Goal: Information Seeking & Learning: Find specific fact

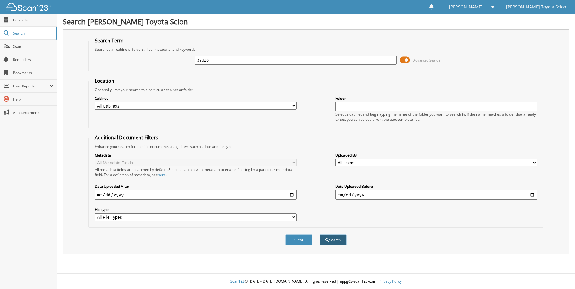
type input "37028"
click at [331, 238] on button "Search" at bounding box center [333, 240] width 27 height 11
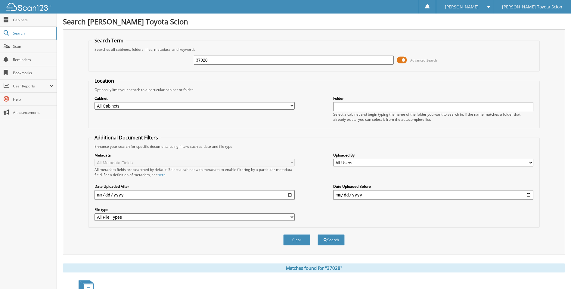
click at [161, 104] on select "All Cabinets ACCOUNTS PAYABLE CAR DEALS PARTS INVOICES RECEIPTS SERVICE RO Need…" at bounding box center [194, 106] width 200 height 8
select select "3780"
click at [94, 102] on select "All Cabinets ACCOUNTS PAYABLE CAR DEALS PARTS INVOICES RECEIPTS SERVICE RO Need…" at bounding box center [194, 106] width 200 height 8
click at [335, 242] on button "Search" at bounding box center [330, 240] width 27 height 11
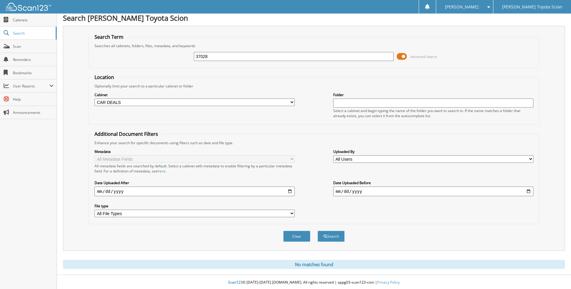
scroll to position [5, 0]
drag, startPoint x: 215, startPoint y: 54, endPoint x: 185, endPoint y: 49, distance: 31.0
click at [185, 52] on div "37028 Advanced Search" at bounding box center [313, 56] width 444 height 16
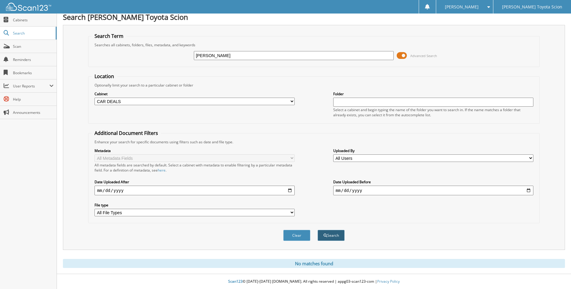
type input "CARTER"
click at [329, 236] on button "Search" at bounding box center [330, 235] width 27 height 11
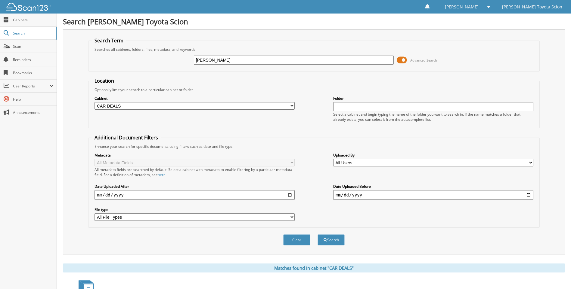
click at [295, 109] on div "Cabinet All Cabinets ACCOUNTS PAYABLE CAR DEALS PARTS INVOICES RECEIPTS SERVICE…" at bounding box center [313, 108] width 444 height 33
click at [292, 107] on select "All Cabinets ACCOUNTS PAYABLE CAR DEALS PARTS INVOICES RECEIPTS SERVICE RO Need…" at bounding box center [194, 106] width 200 height 8
select select
click at [94, 102] on select "All Cabinets ACCOUNTS PAYABLE CAR DEALS PARTS INVOICES RECEIPTS SERVICE RO Need…" at bounding box center [194, 106] width 200 height 8
click at [221, 60] on input "CARTER" at bounding box center [294, 60] width 200 height 9
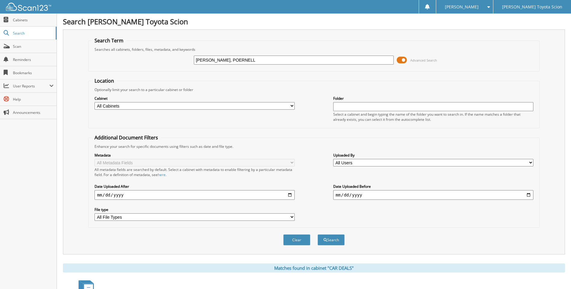
click at [221, 61] on input "CARTER, POERNELL" at bounding box center [294, 60] width 200 height 9
type input "[PERSON_NAME][GEOGRAPHIC_DATA]"
click at [333, 238] on button "Search" at bounding box center [330, 240] width 27 height 11
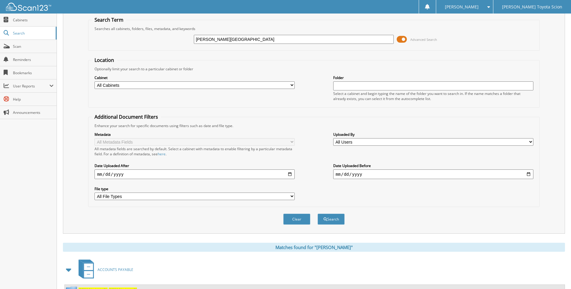
scroll to position [47, 0]
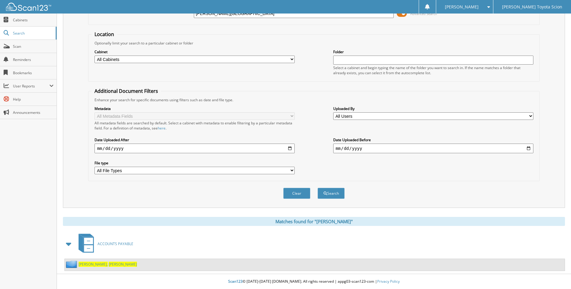
click at [90, 264] on span "CARTER," at bounding box center [93, 264] width 29 height 5
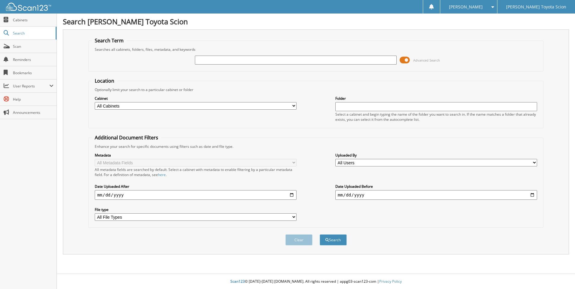
click at [276, 91] on div "Optionally limit your search to a particular cabinet or folder" at bounding box center [316, 89] width 449 height 5
click at [229, 62] on input "text" at bounding box center [296, 60] width 202 height 9
click at [320, 235] on button "Search" at bounding box center [333, 240] width 27 height 11
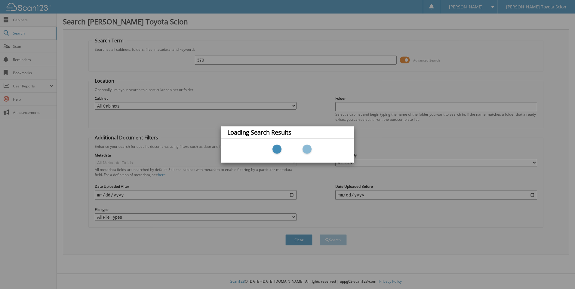
type input "37028"
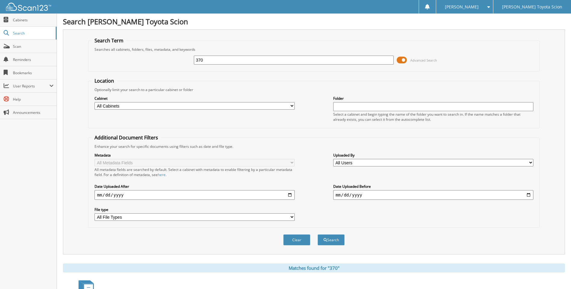
drag, startPoint x: 0, startPoint y: 0, endPoint x: 230, endPoint y: 60, distance: 238.1
click at [230, 60] on input "370" at bounding box center [294, 60] width 200 height 9
type input "37028"
click at [317, 235] on button "Search" at bounding box center [330, 240] width 27 height 11
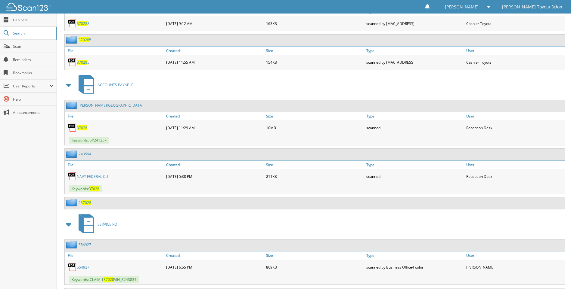
scroll to position [662, 0]
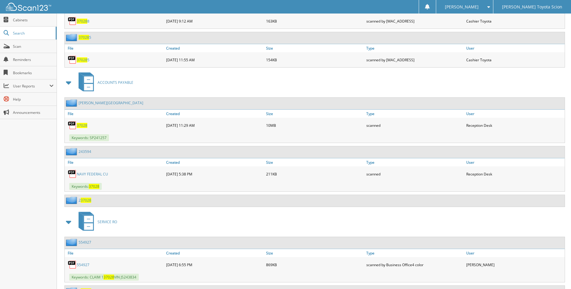
click at [91, 104] on link "[PERSON_NAME][GEOGRAPHIC_DATA]" at bounding box center [111, 103] width 65 height 5
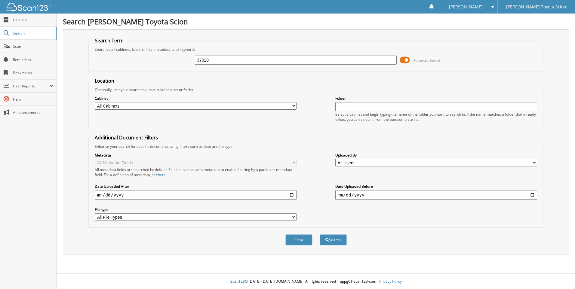
type input "37028"
click at [320, 235] on button "Search" at bounding box center [333, 240] width 27 height 11
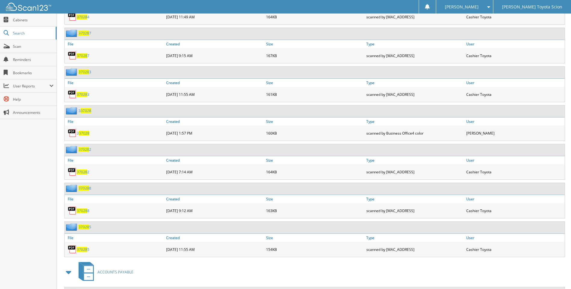
scroll to position [592, 0]
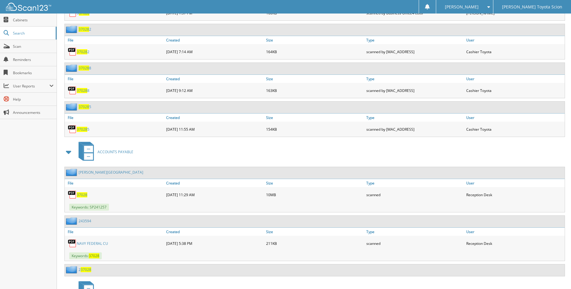
click at [94, 172] on link "[PERSON_NAME][GEOGRAPHIC_DATA]" at bounding box center [111, 172] width 65 height 5
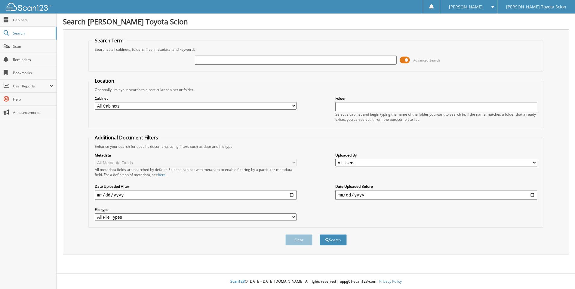
click at [213, 59] on input "text" at bounding box center [296, 60] width 202 height 9
type input "37028"
click at [320, 235] on button "Search" at bounding box center [333, 240] width 27 height 11
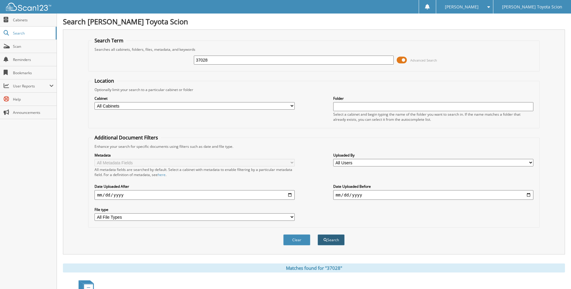
click at [333, 237] on button "Search" at bounding box center [330, 240] width 27 height 11
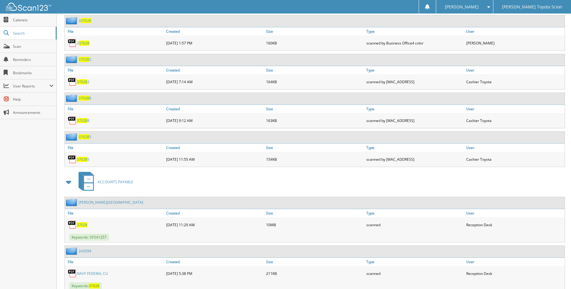
scroll to position [602, 0]
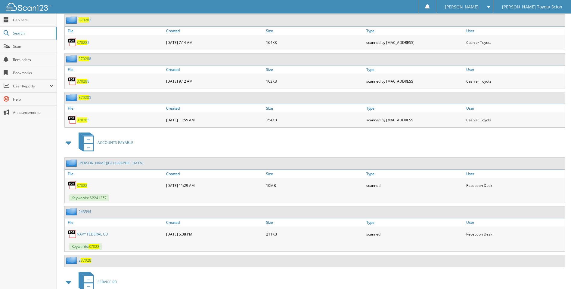
click at [82, 187] on span "37028" at bounding box center [82, 185] width 11 height 5
